Goal: Task Accomplishment & Management: Use online tool/utility

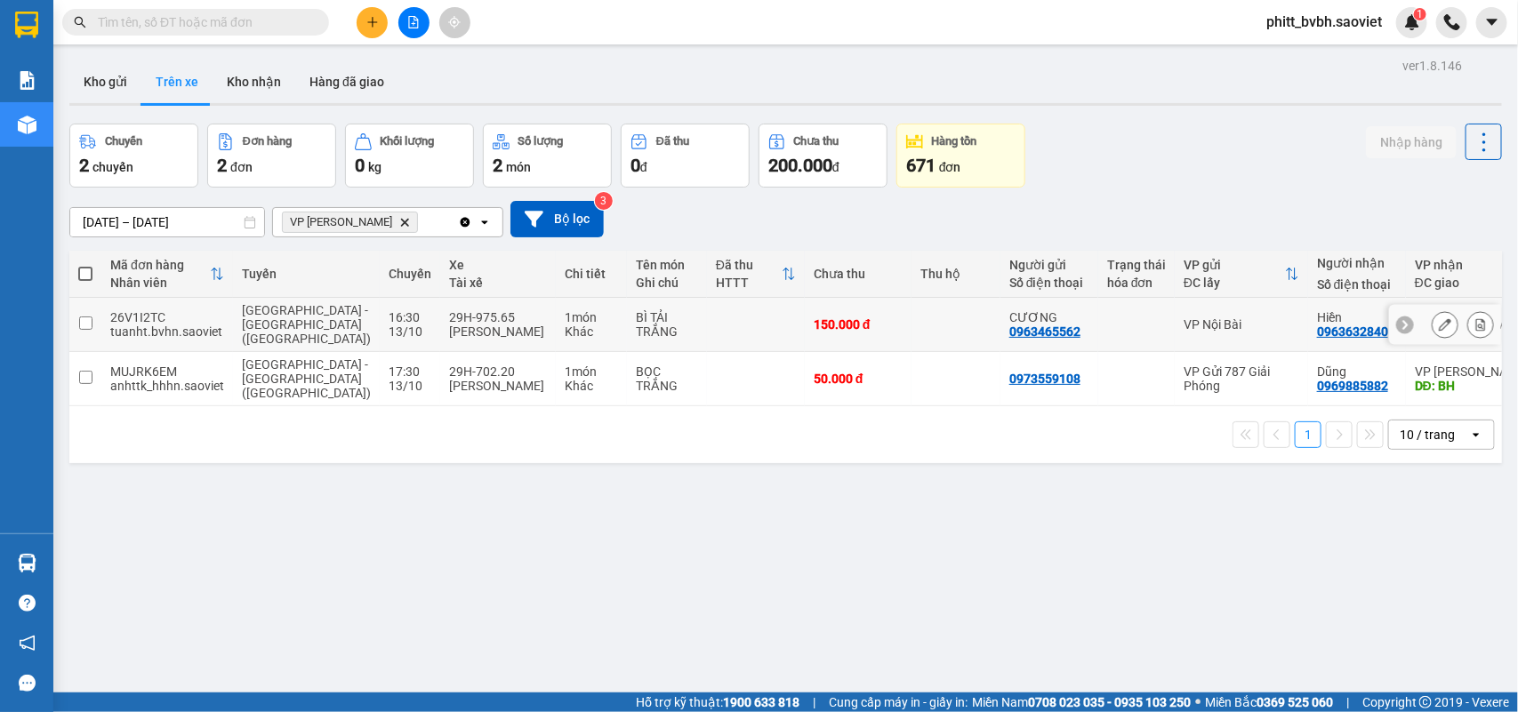
click at [485, 325] on div "[PERSON_NAME]" at bounding box center [498, 332] width 98 height 14
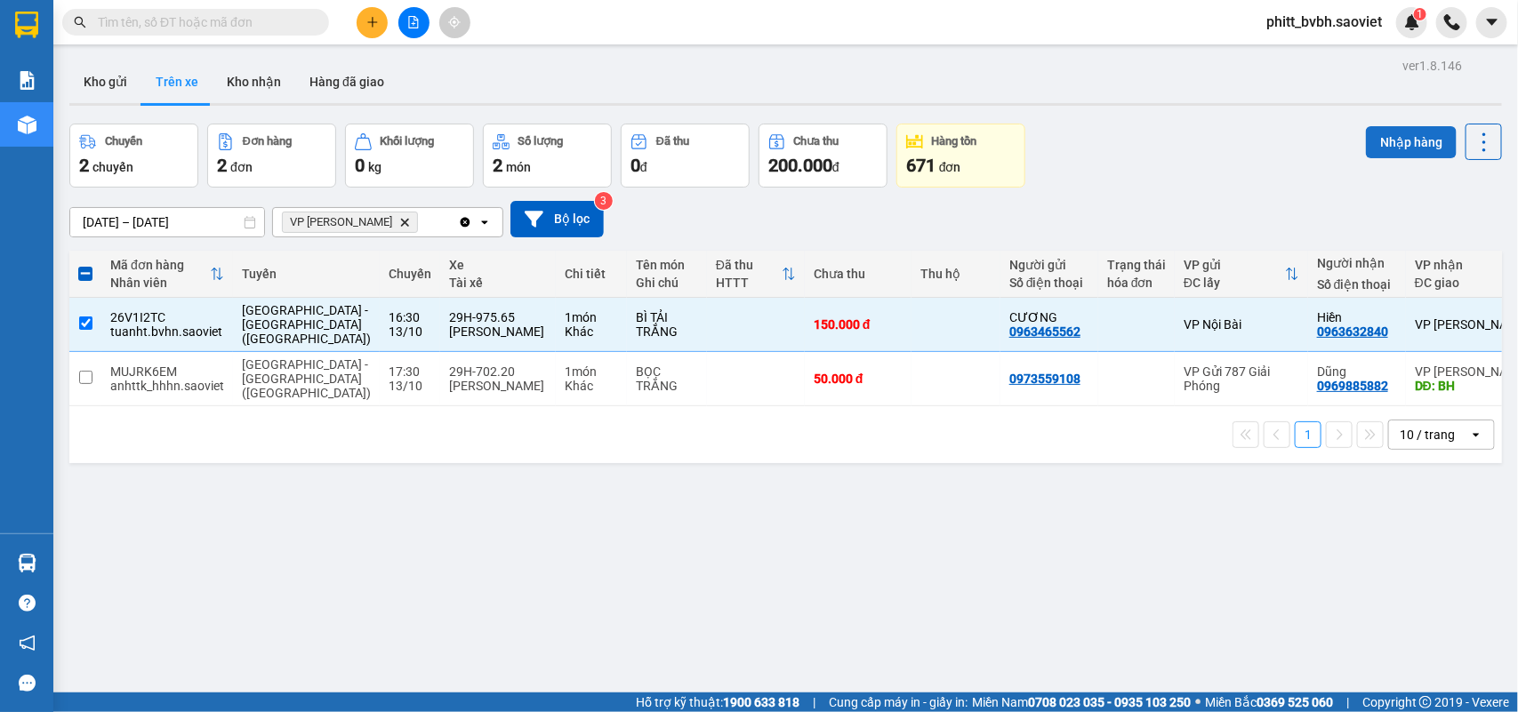
click at [1379, 147] on button "Nhập hàng" at bounding box center [1411, 142] width 91 height 32
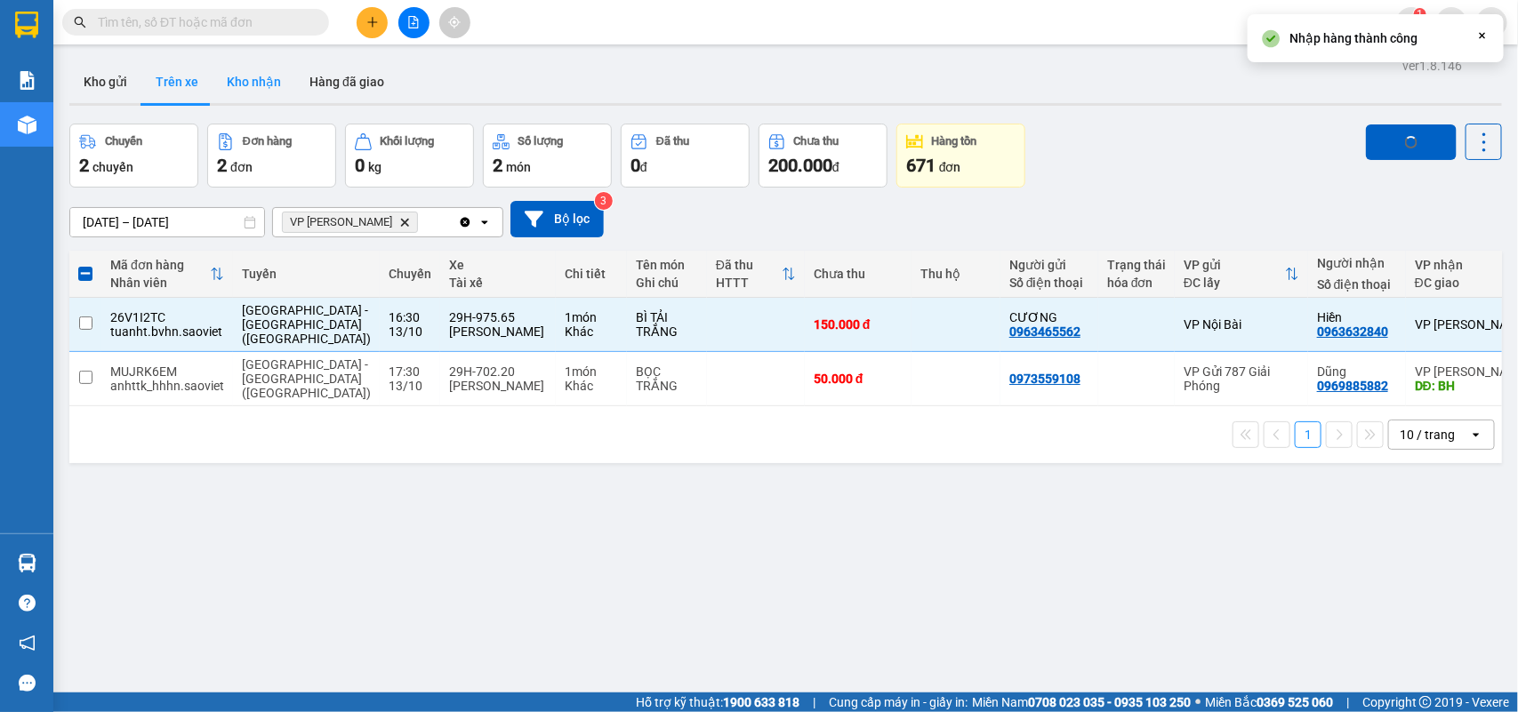
checkbox input "false"
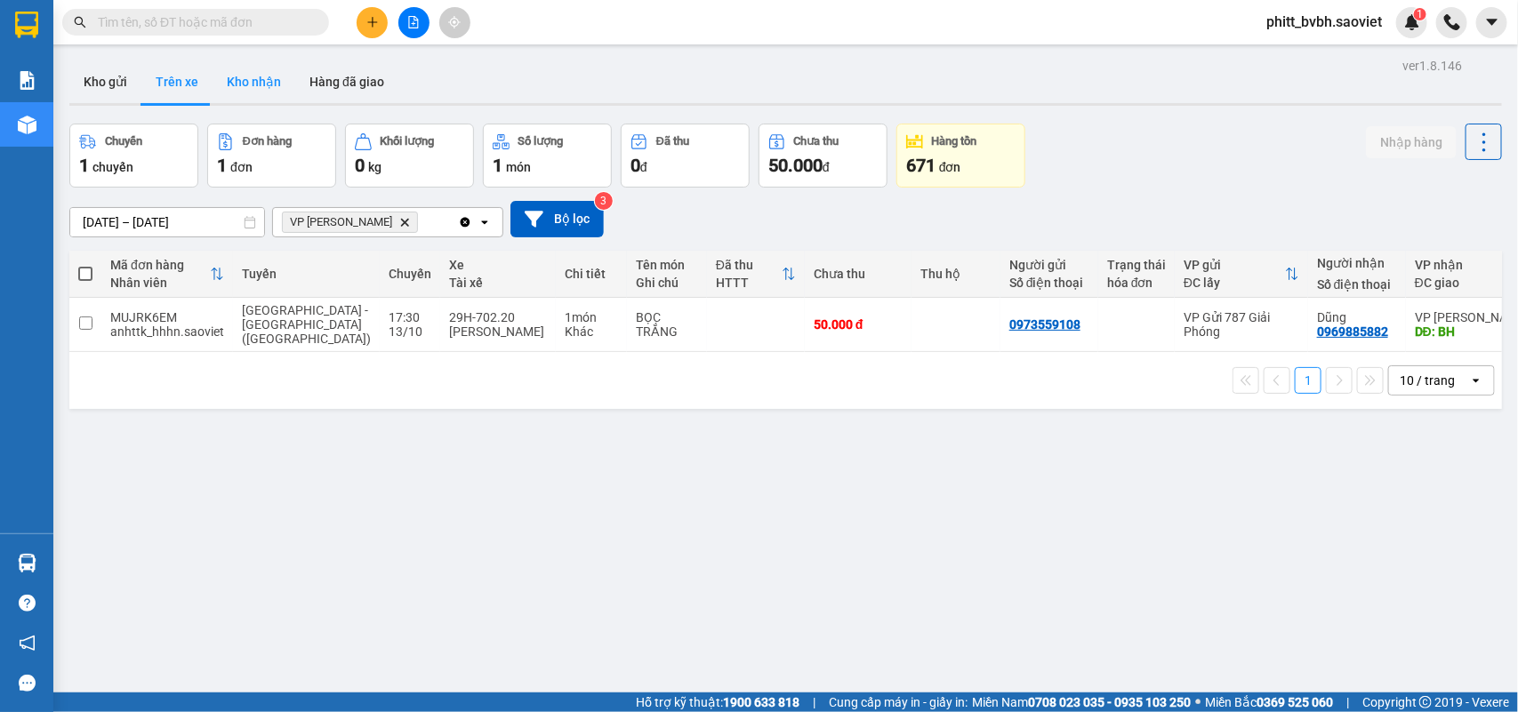
click at [247, 76] on button "Kho nhận" at bounding box center [254, 81] width 83 height 43
type input "01/10/2025 – 13/10/2025"
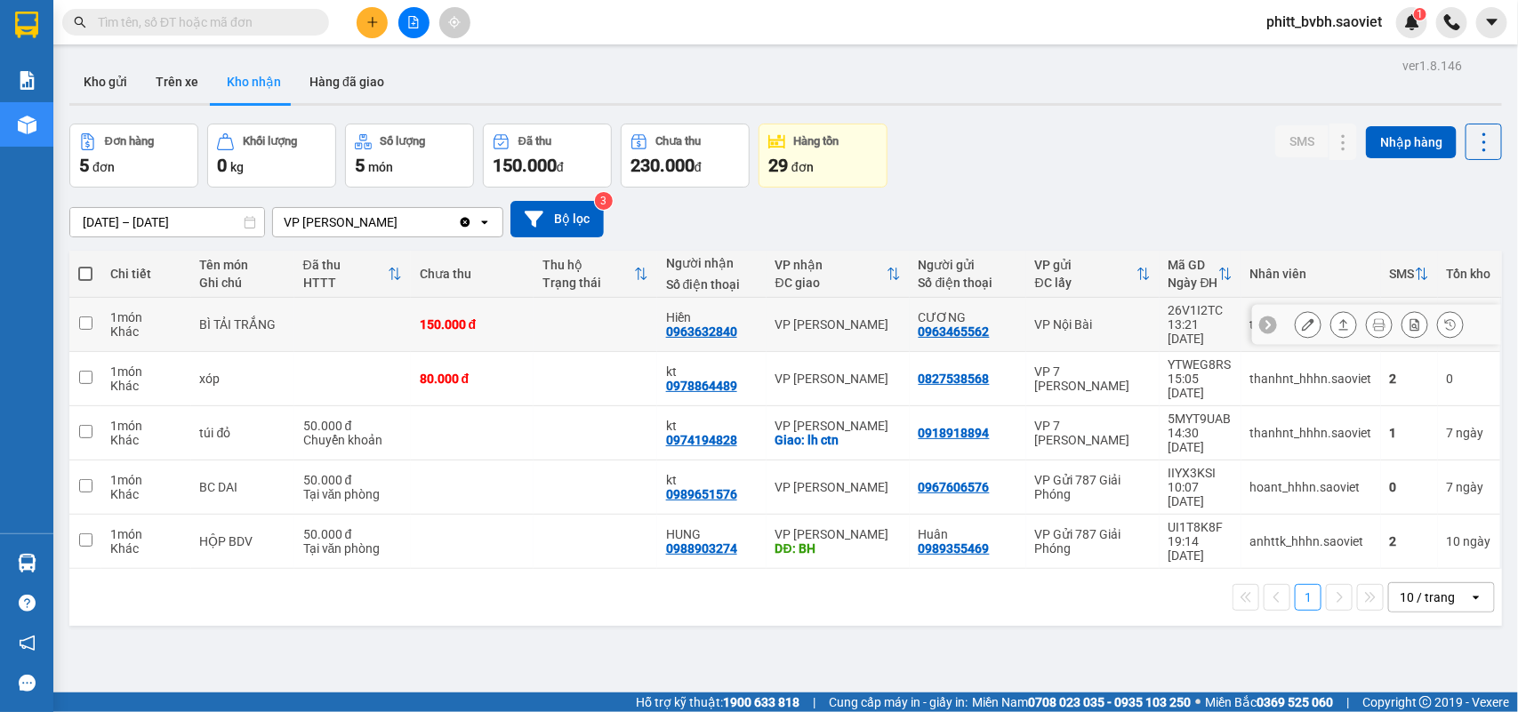
click at [362, 302] on td at bounding box center [352, 325] width 117 height 54
checkbox input "true"
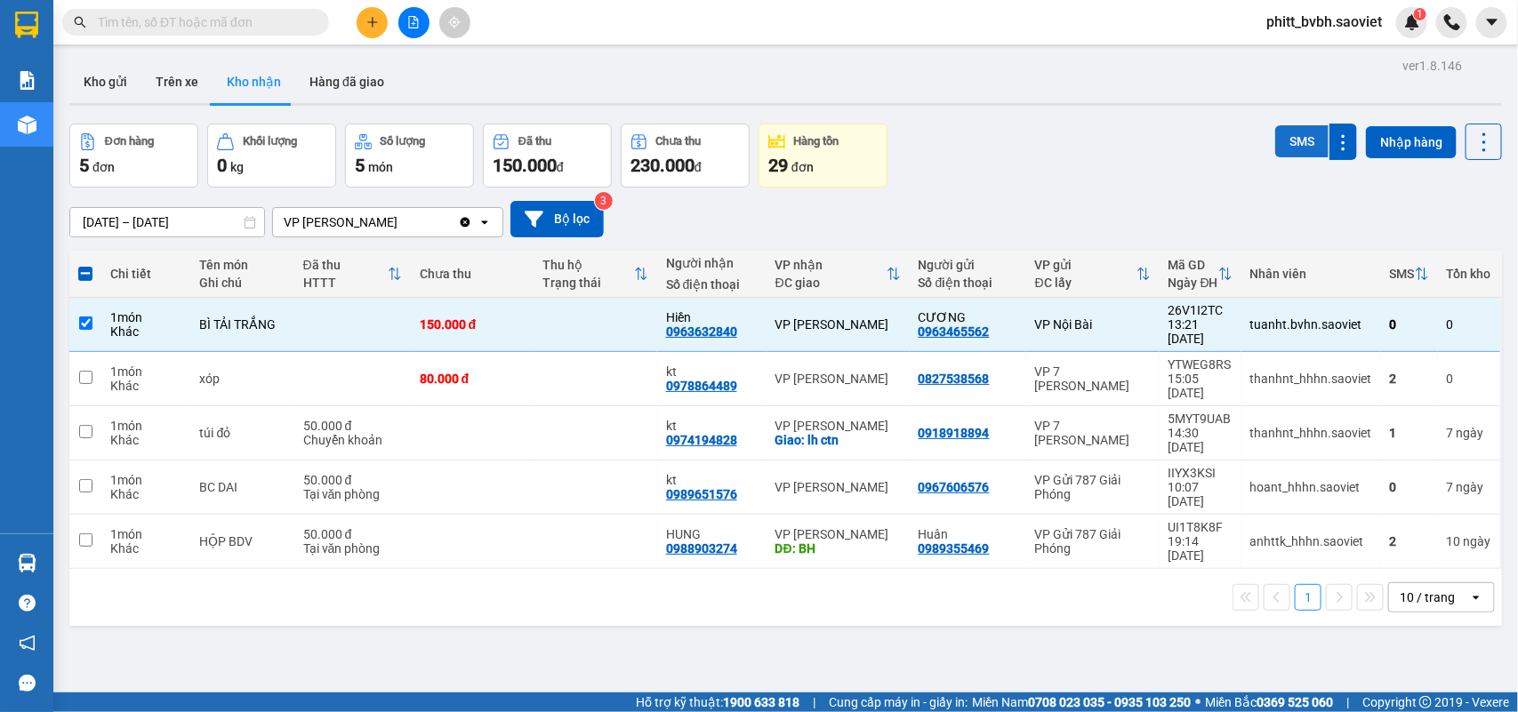
click at [1294, 147] on button "SMS" at bounding box center [1301, 141] width 53 height 32
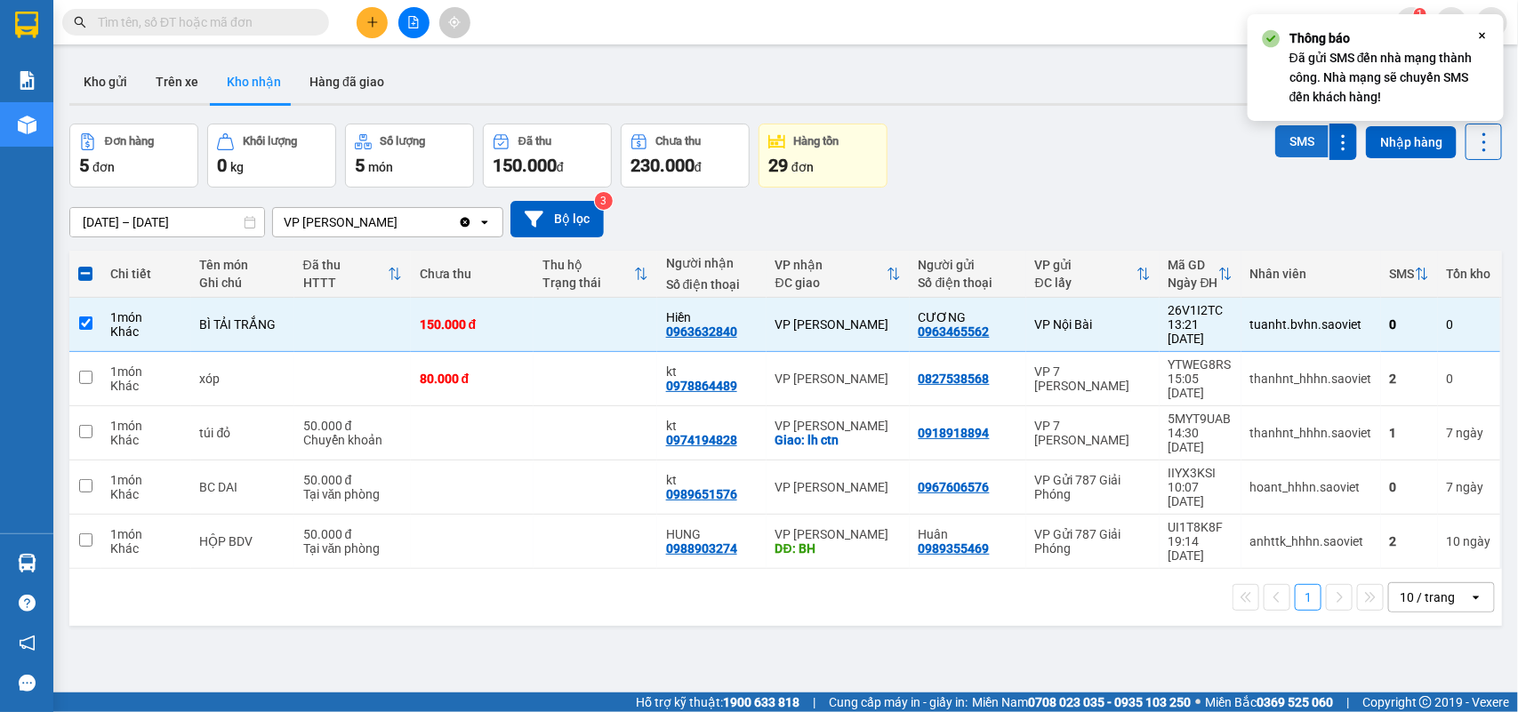
click at [1294, 147] on button "SMS" at bounding box center [1301, 141] width 53 height 32
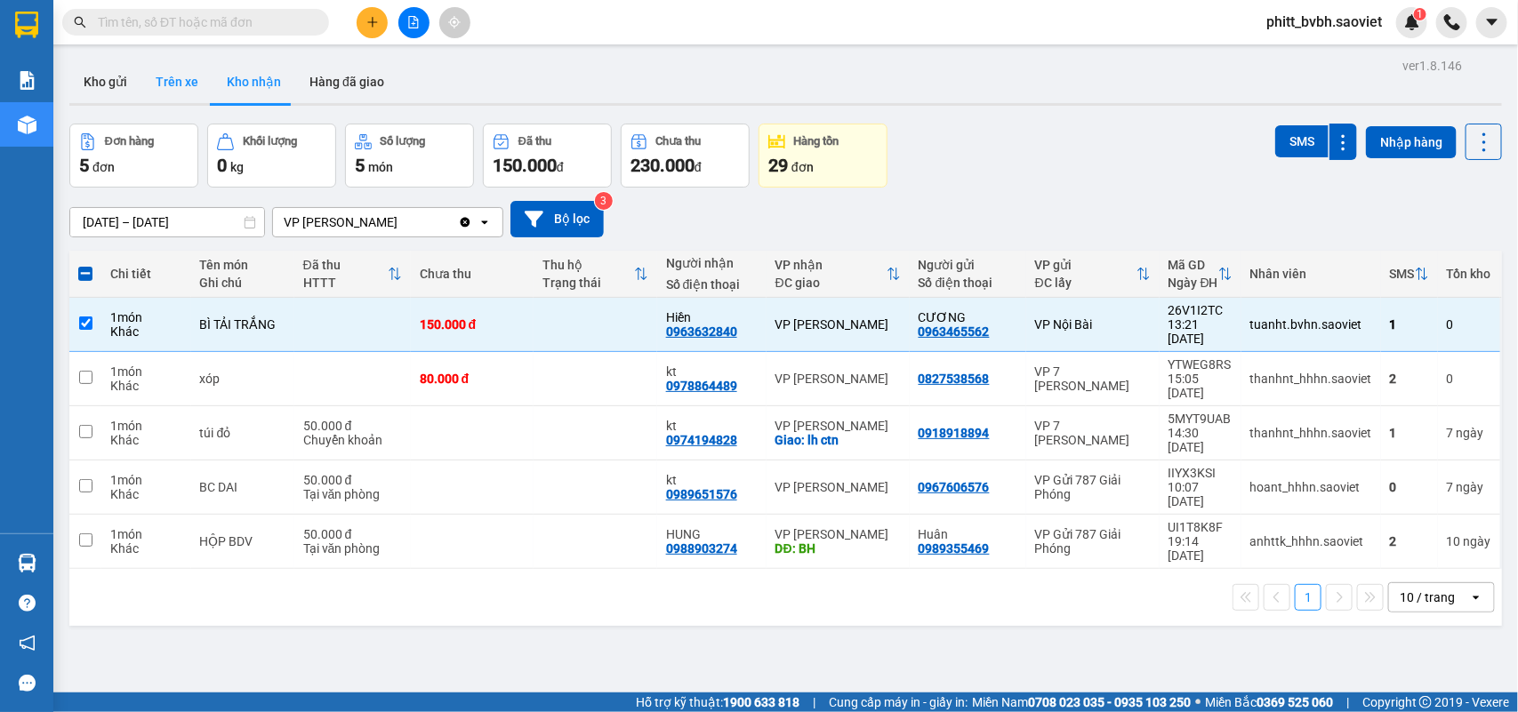
click at [183, 80] on button "Trên xe" at bounding box center [176, 81] width 71 height 43
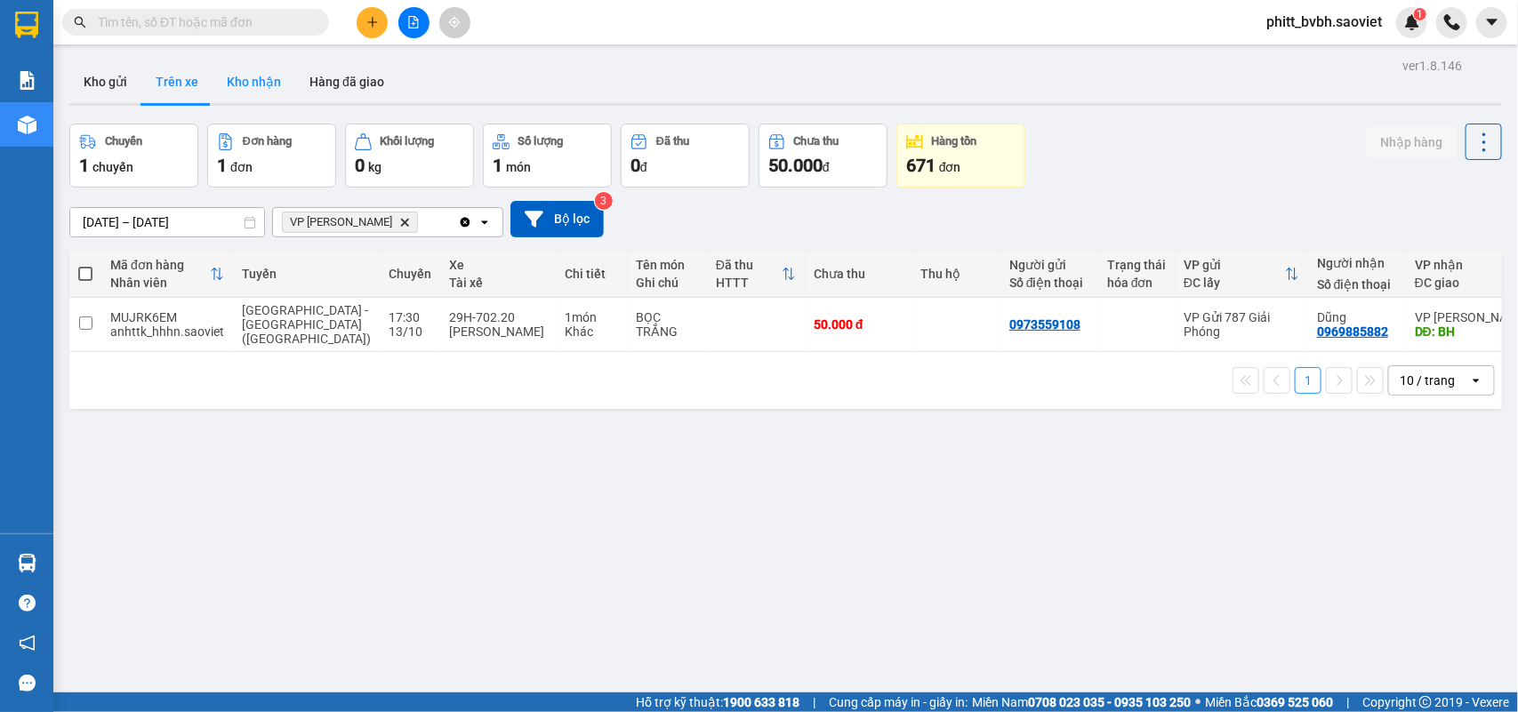
drag, startPoint x: 229, startPoint y: 77, endPoint x: 249, endPoint y: 76, distance: 19.6
click at [231, 77] on button "Kho nhận" at bounding box center [254, 81] width 83 height 43
type input "01/10/2025 – 13/10/2025"
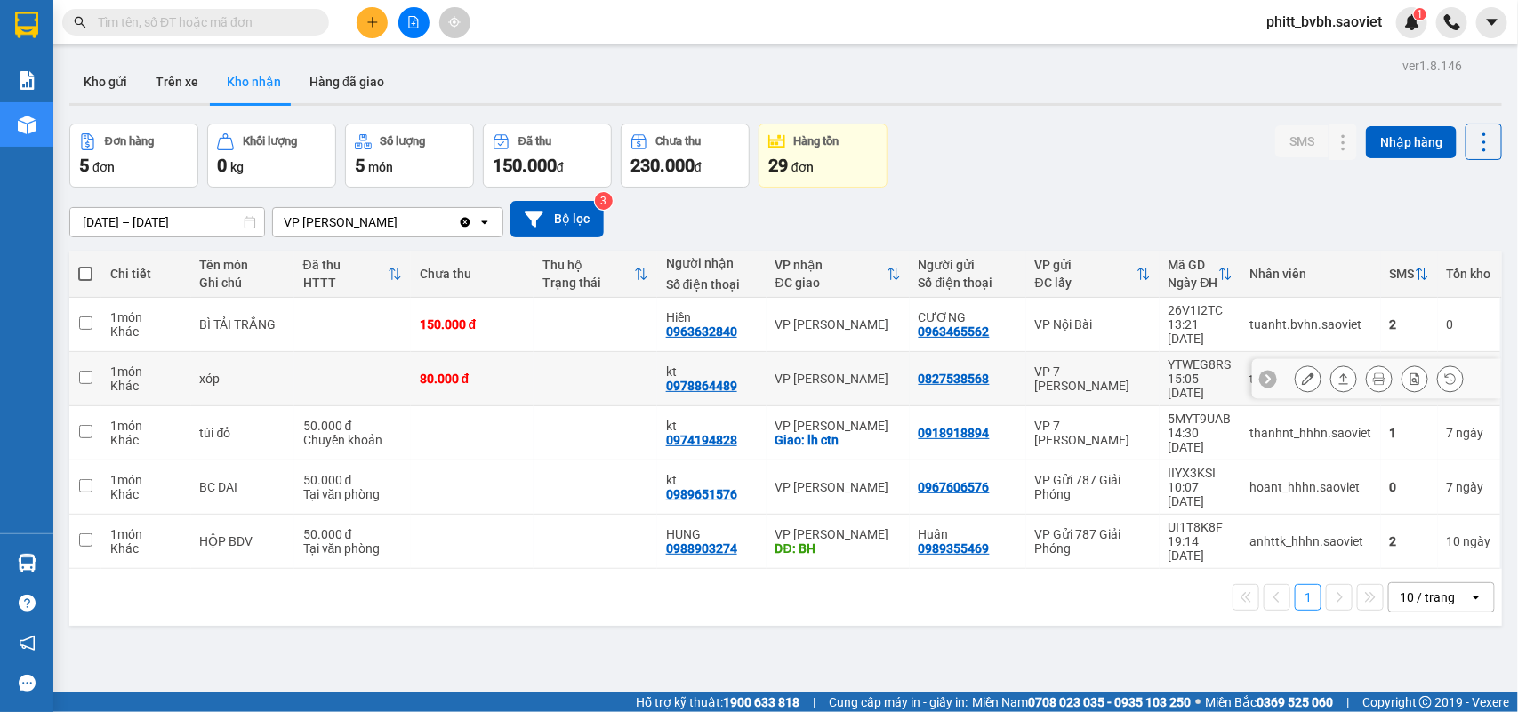
click at [391, 352] on td at bounding box center [352, 379] width 117 height 54
checkbox input "true"
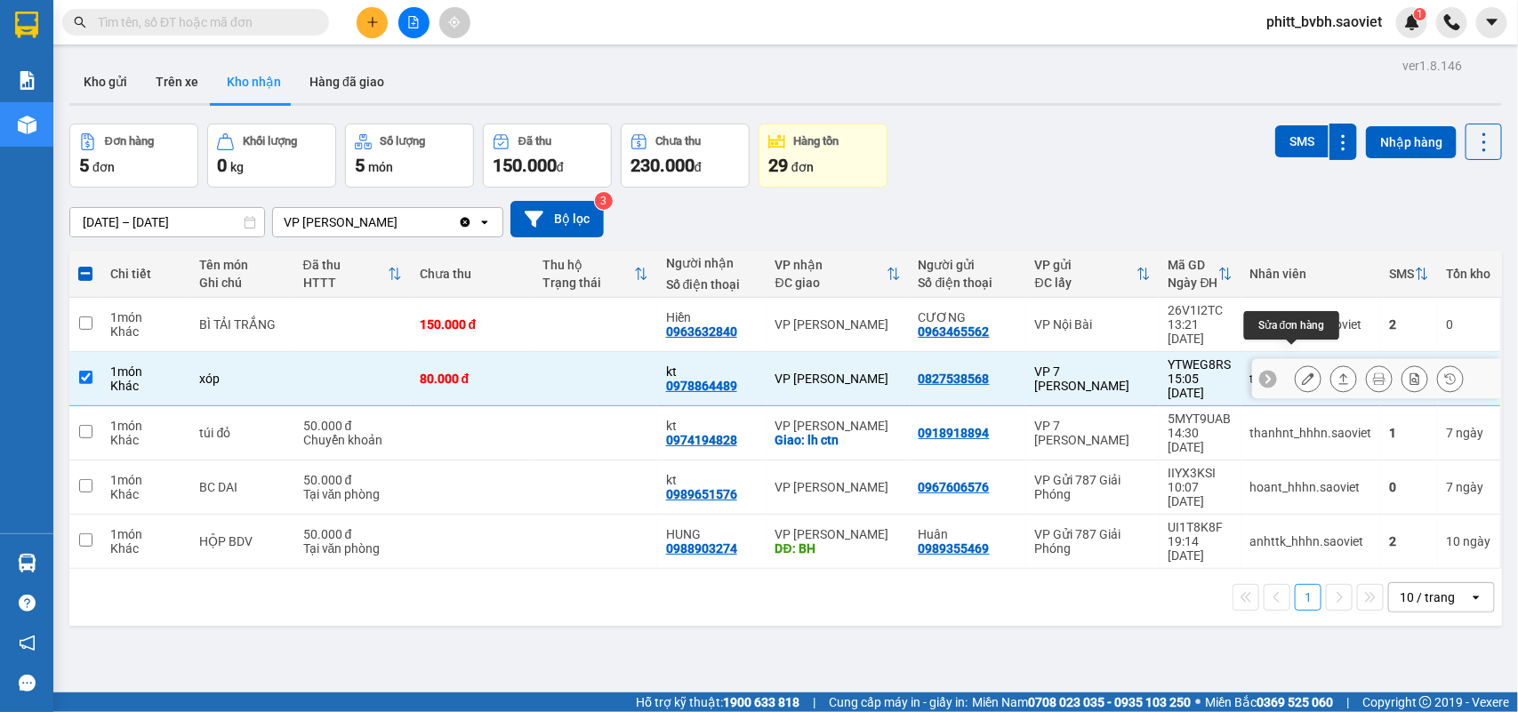
click at [1302, 373] on icon at bounding box center [1308, 379] width 12 height 12
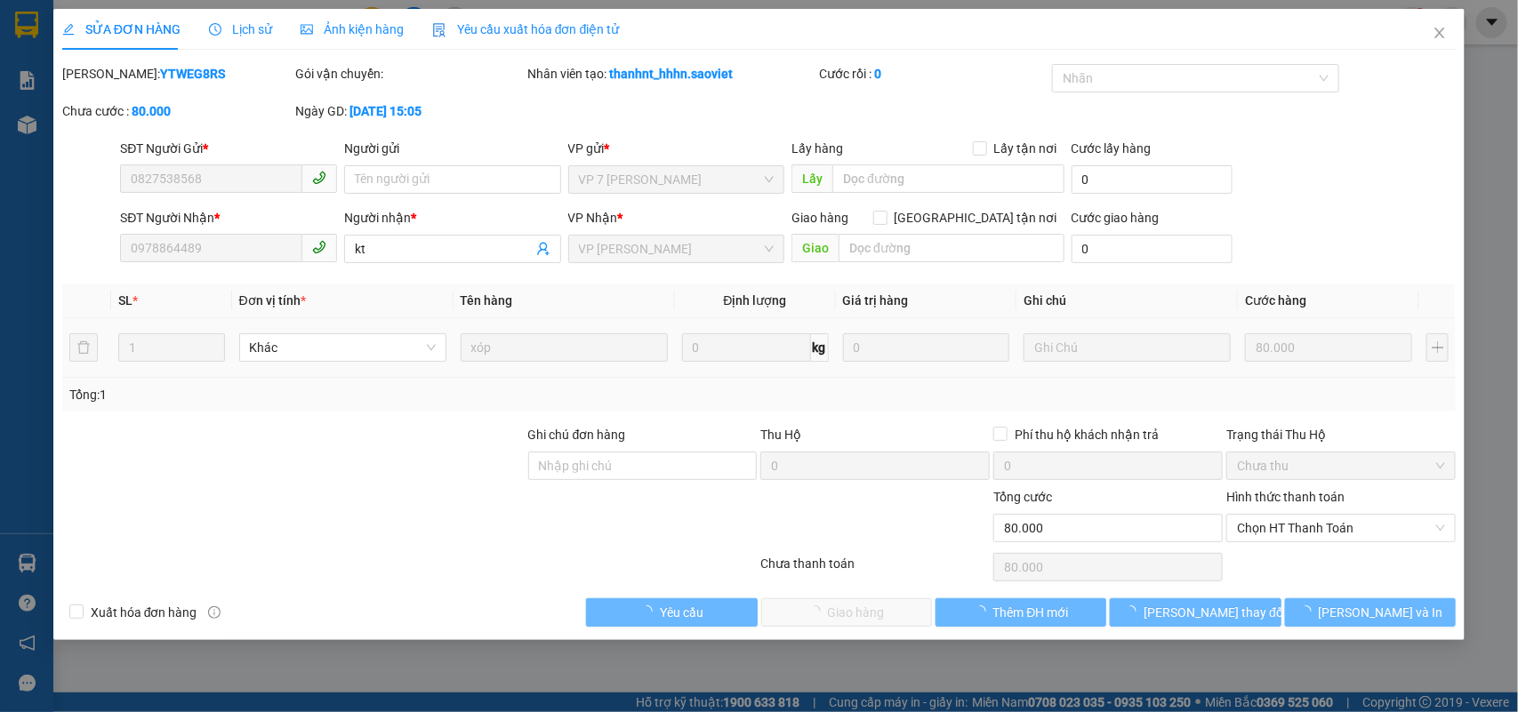
type input "0827538568"
type input "0978864489"
type input "kt"
type input "0"
type input "80.000"
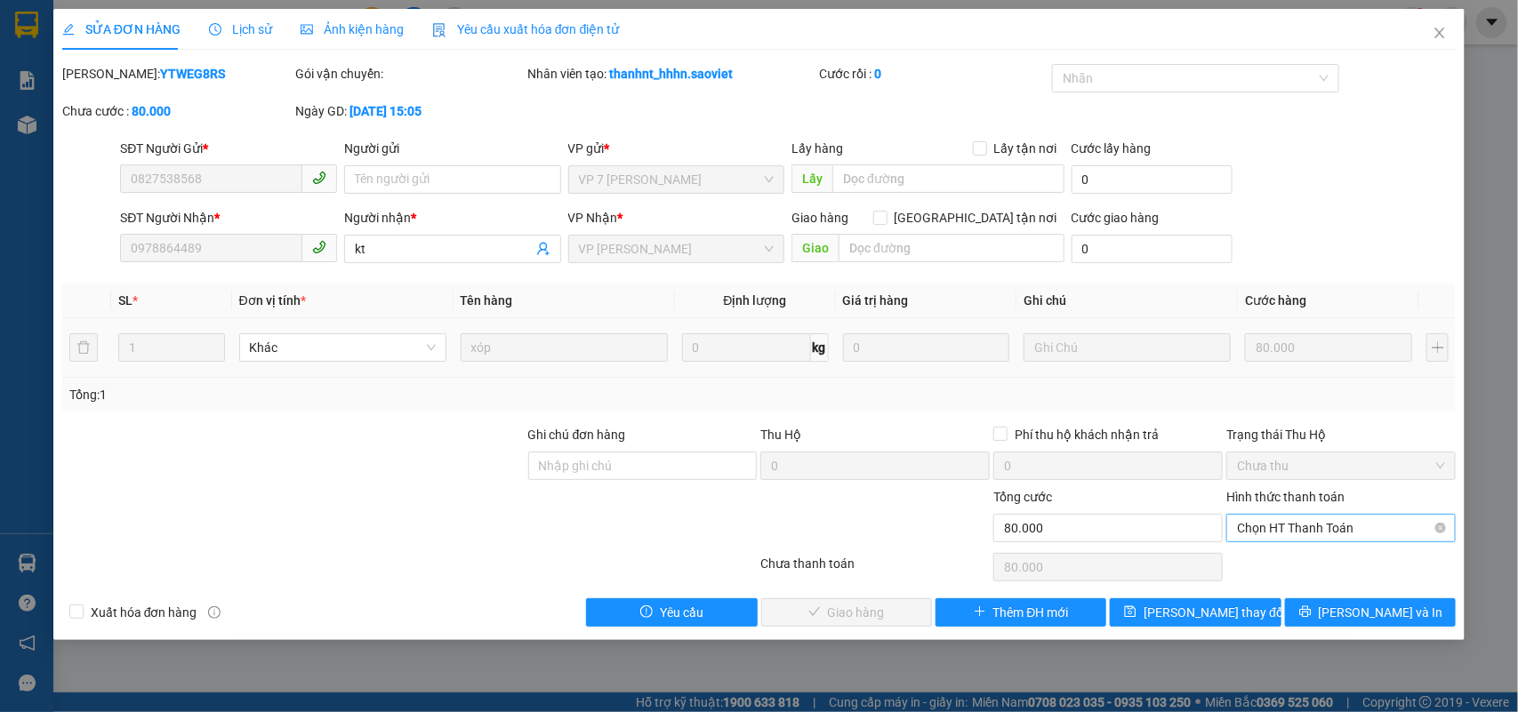
click at [1287, 525] on span "Chọn HT Thanh Toán" at bounding box center [1341, 528] width 208 height 27
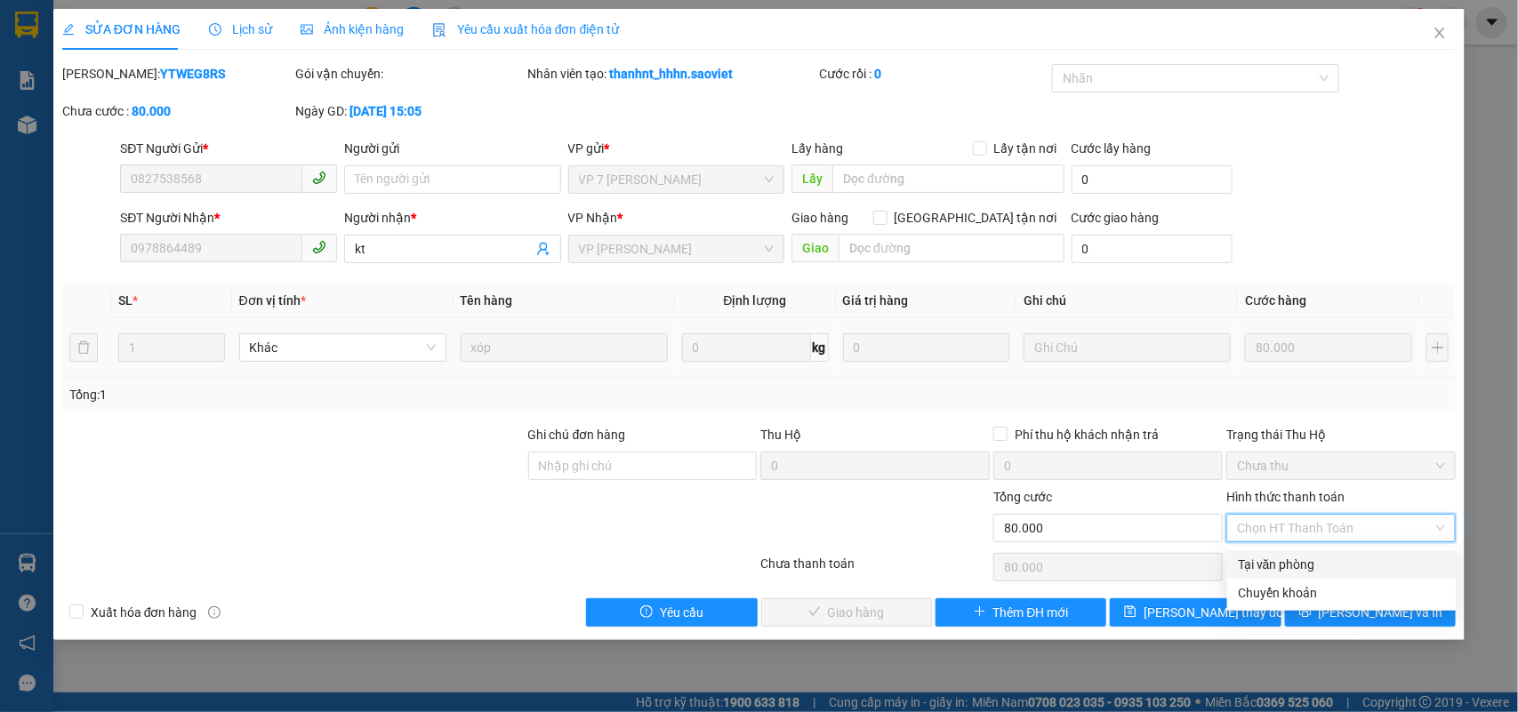
click at [1270, 563] on div "Tại văn phòng" at bounding box center [1342, 565] width 208 height 20
type input "0"
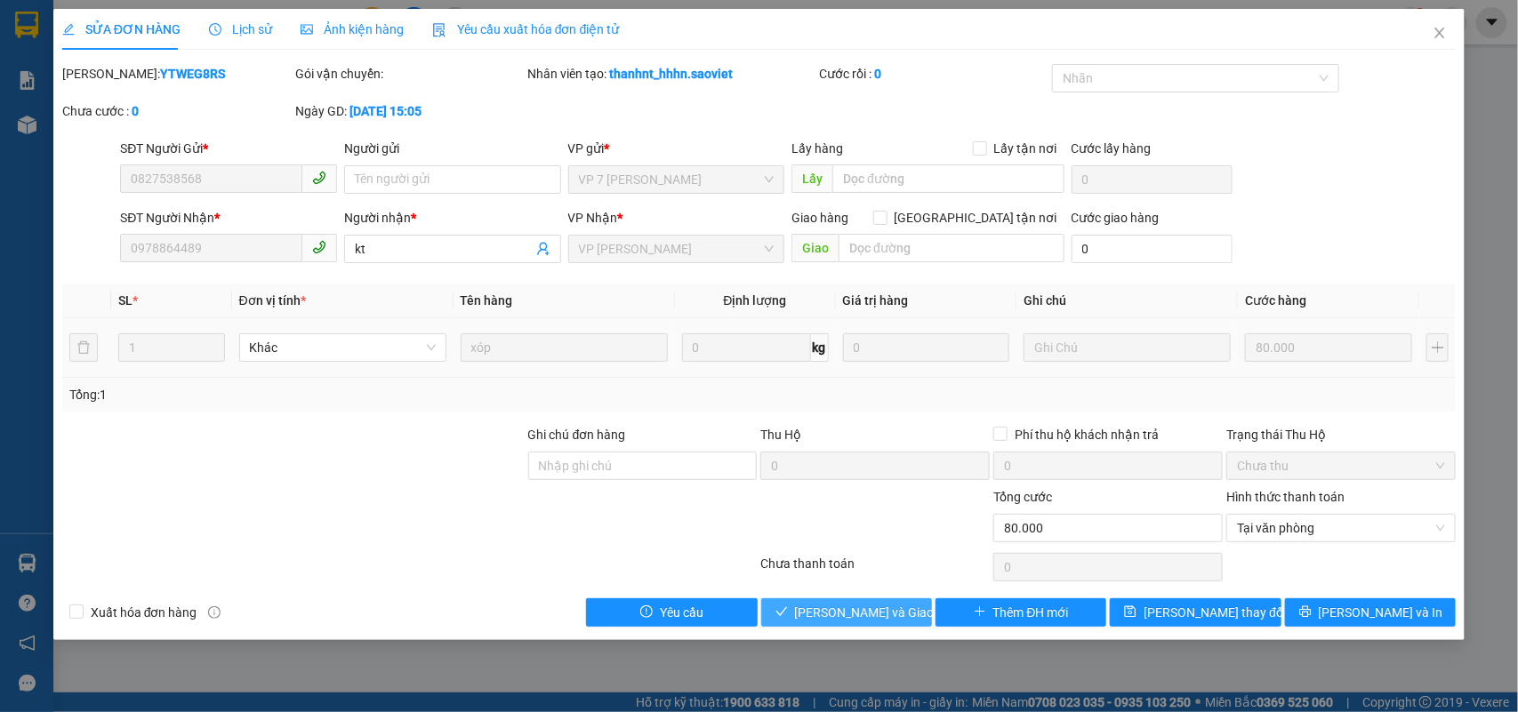
click at [850, 610] on span "Lưu và Giao hàng" at bounding box center [880, 613] width 171 height 20
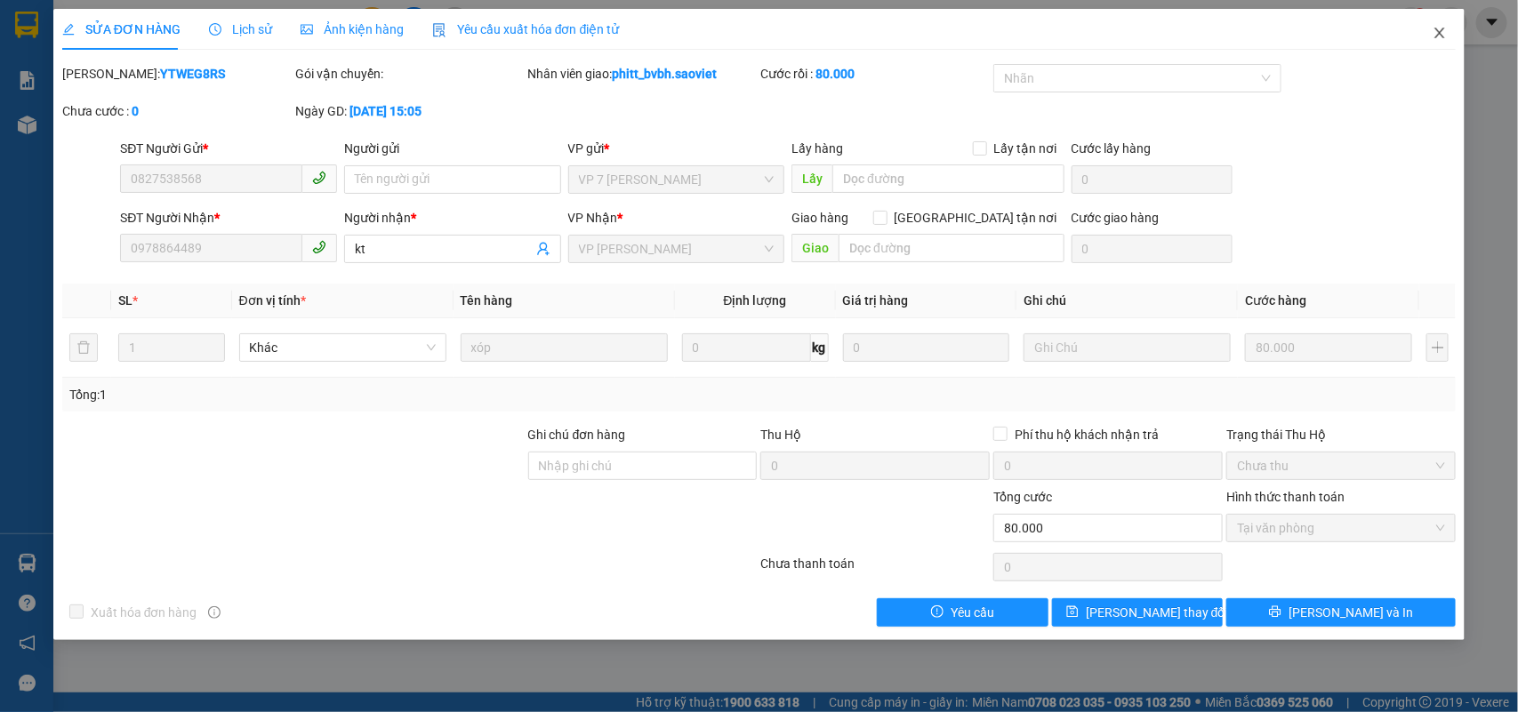
click at [1446, 31] on icon "close" at bounding box center [1440, 33] width 14 height 14
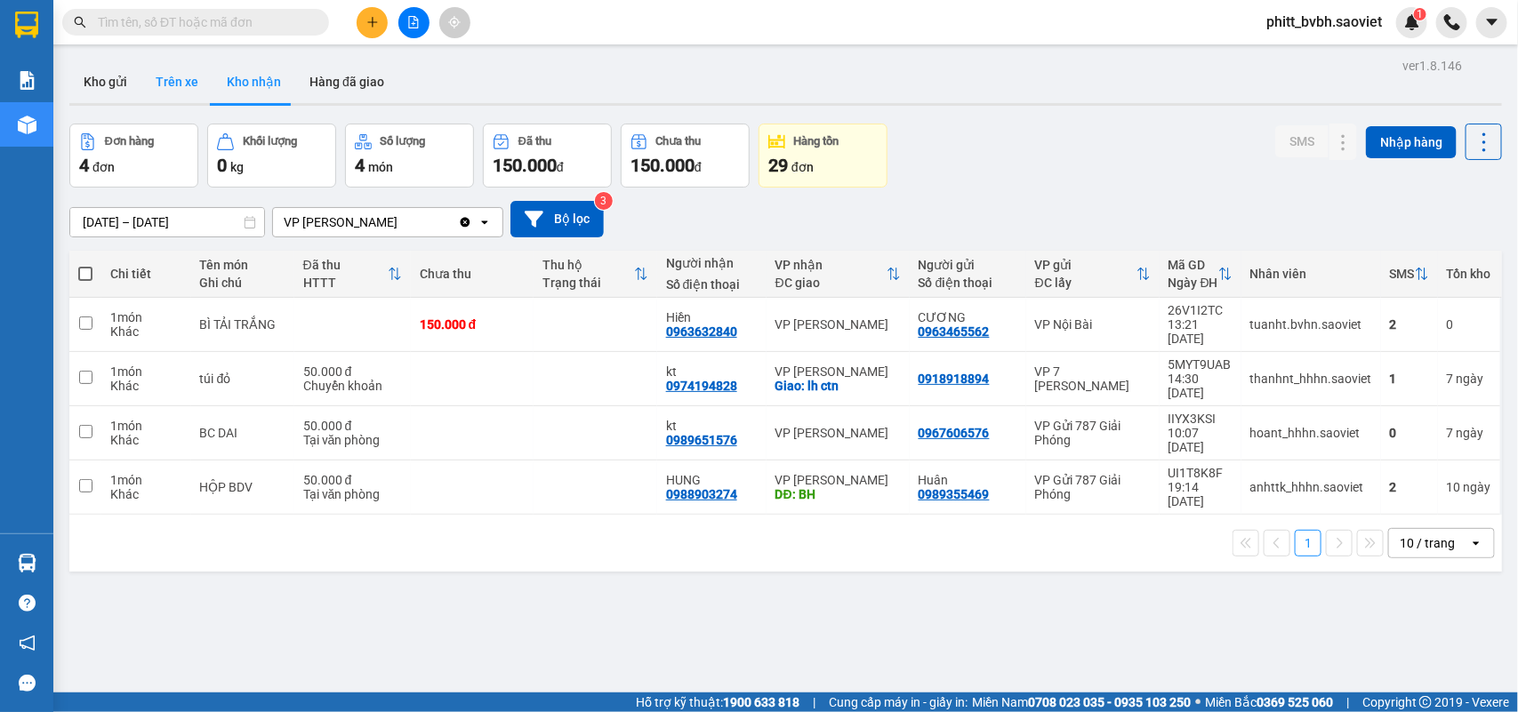
click at [185, 89] on button "Trên xe" at bounding box center [176, 81] width 71 height 43
type input "[DATE] – [DATE]"
